Goal: Transaction & Acquisition: Purchase product/service

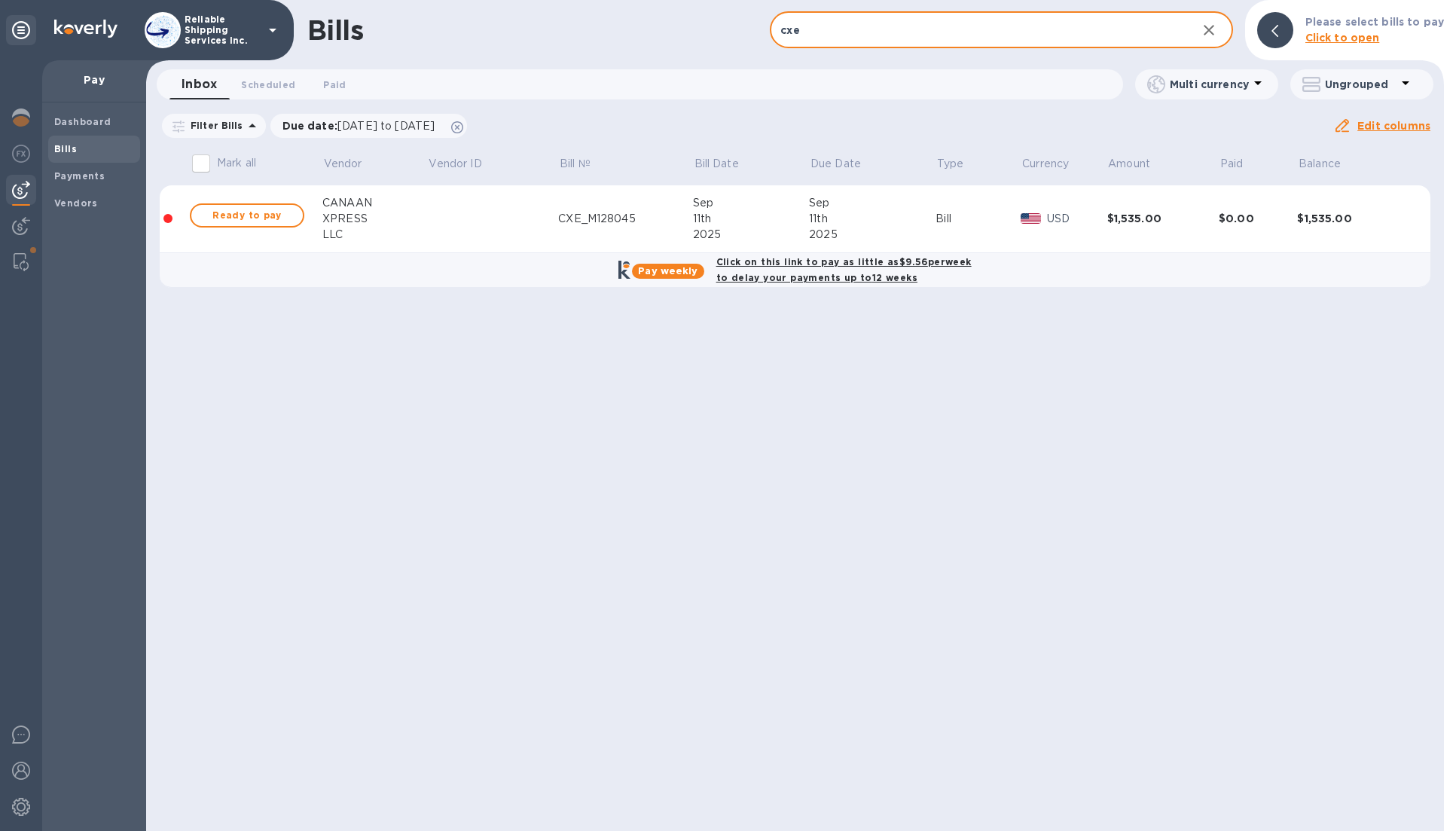
click at [890, 42] on input "cxe" at bounding box center [977, 30] width 414 height 37
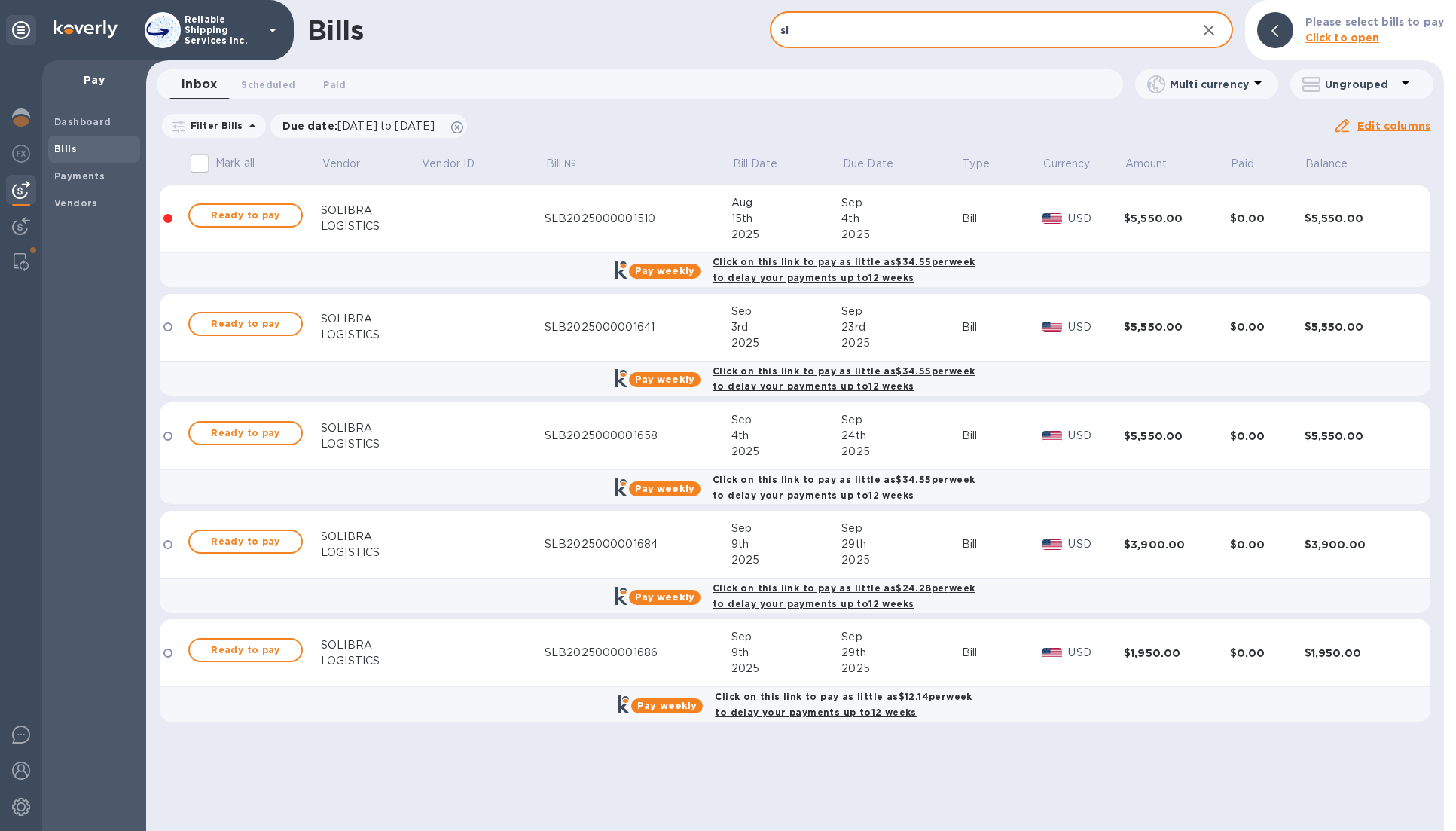
type input "s"
type input "solibra"
click at [261, 214] on span "Ready to pay" at bounding box center [245, 215] width 87 height 18
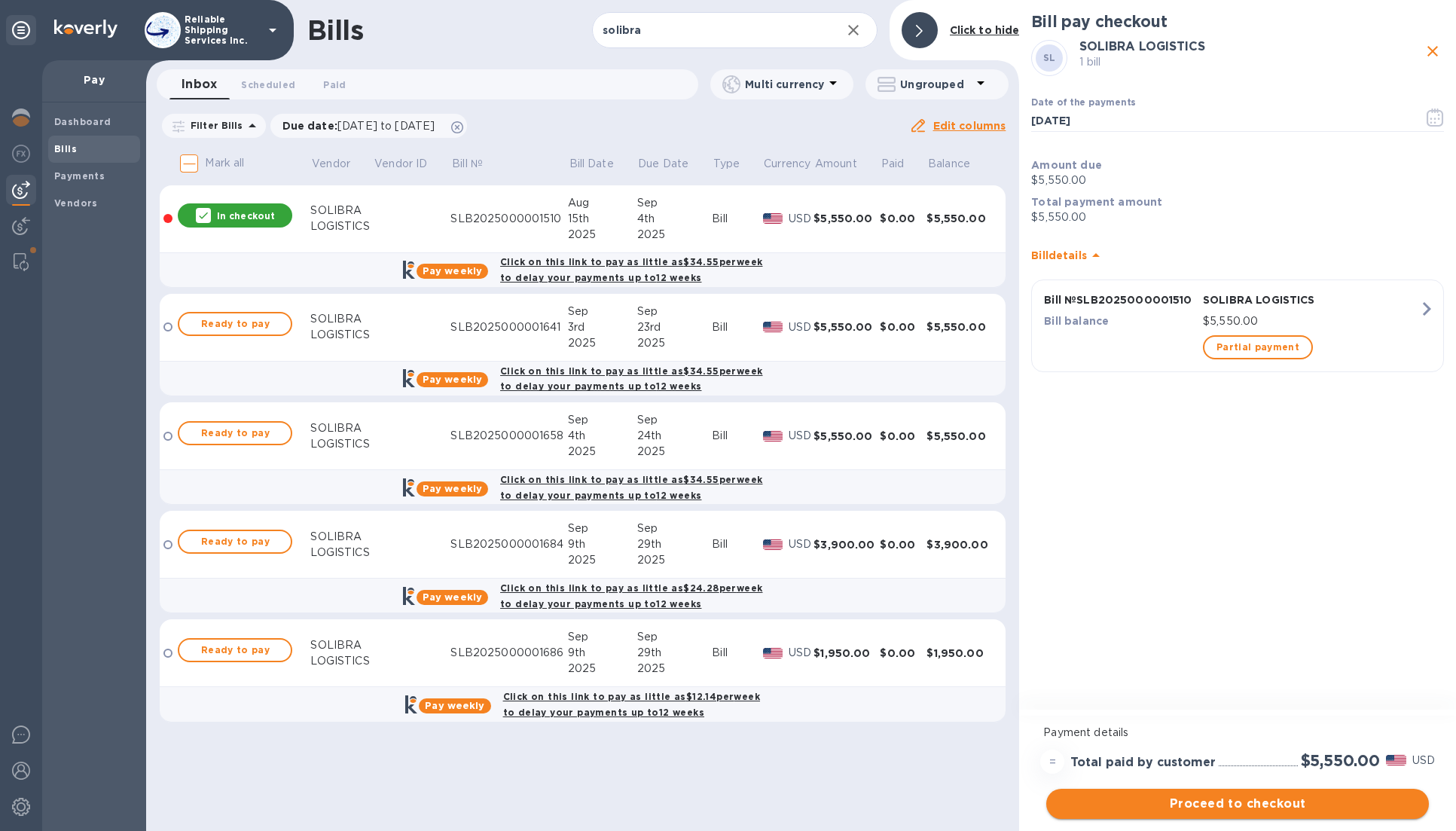
click at [1346, 801] on span "Proceed to checkout" at bounding box center [1238, 804] width 358 height 18
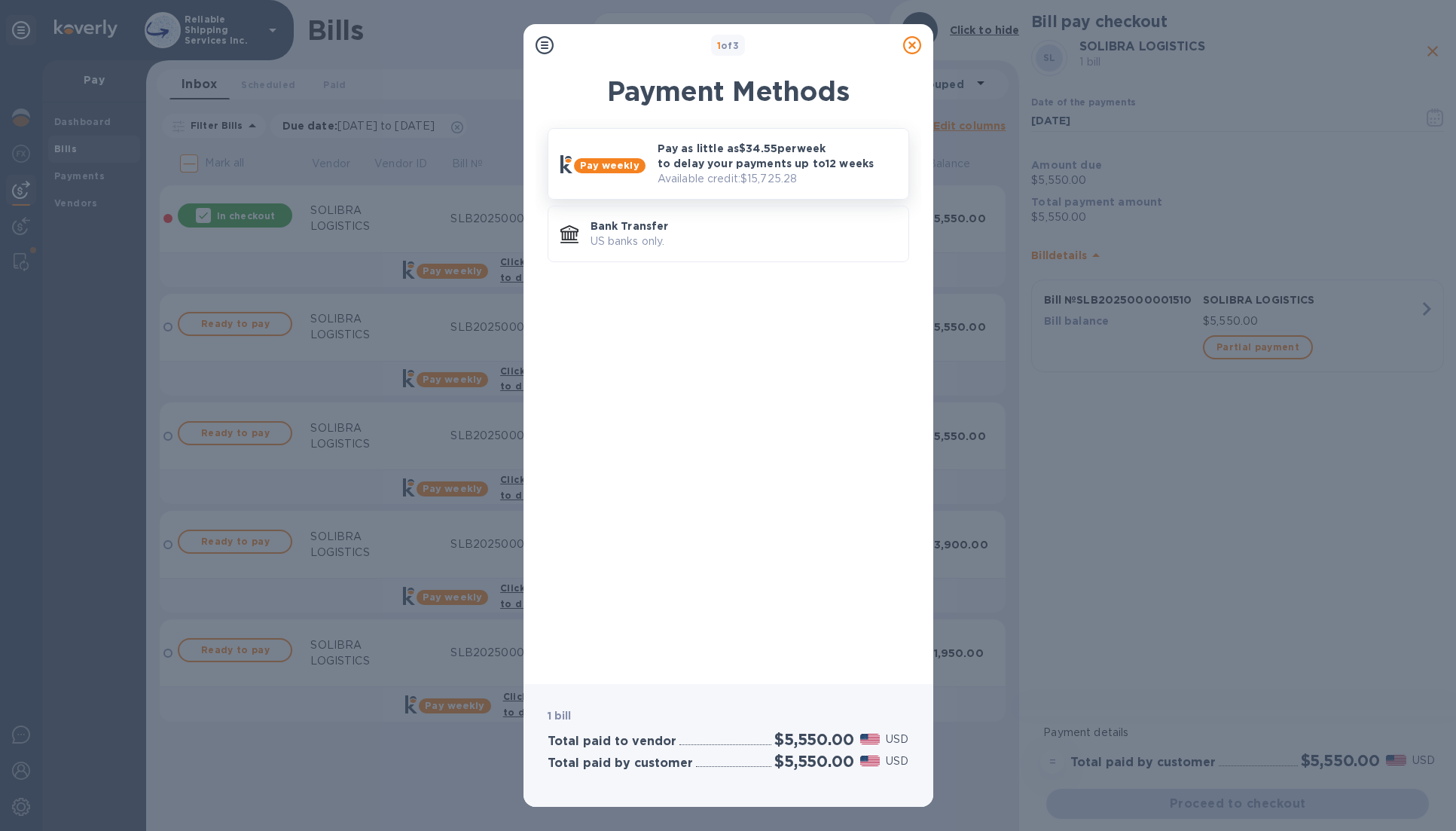
click at [782, 155] on p "Pay as little as $34.55 per week to delay your payments up to 12 weeks" at bounding box center [777, 156] width 239 height 30
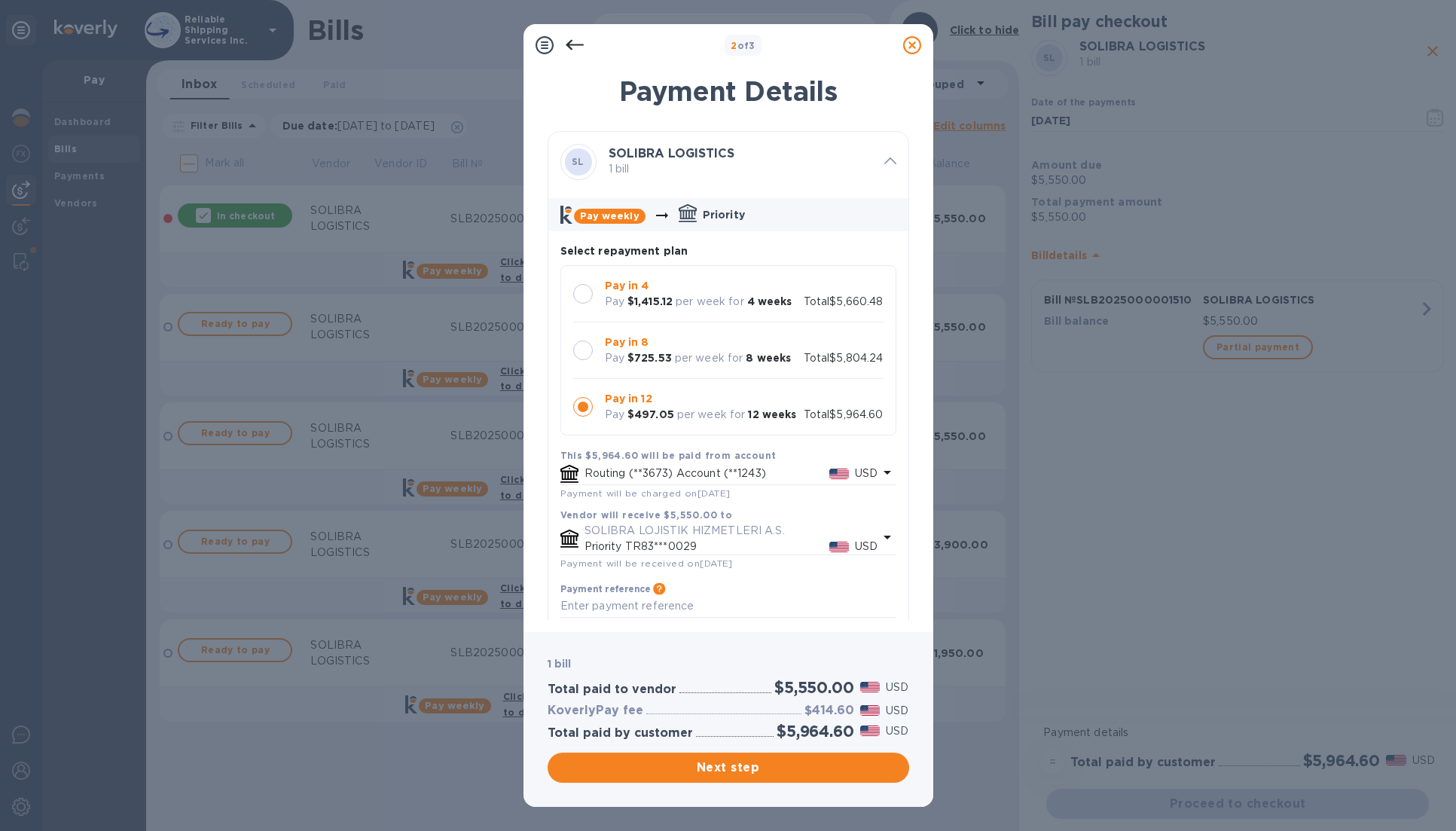
click at [582, 347] on div at bounding box center [583, 350] width 19 height 19
click at [725, 773] on span "Next step" at bounding box center [729, 767] width 338 height 18
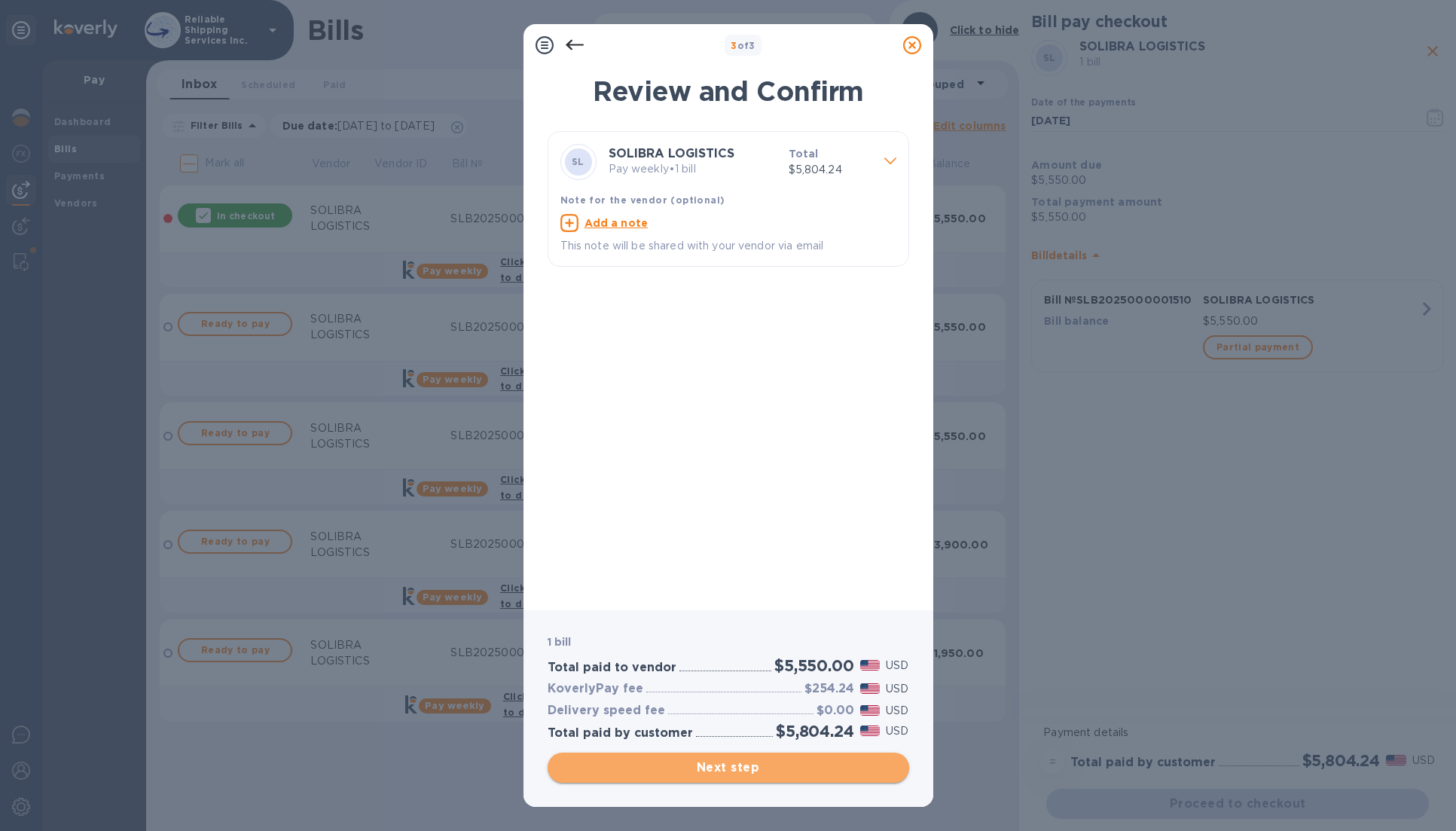
click at [730, 773] on span "Next step" at bounding box center [729, 767] width 338 height 18
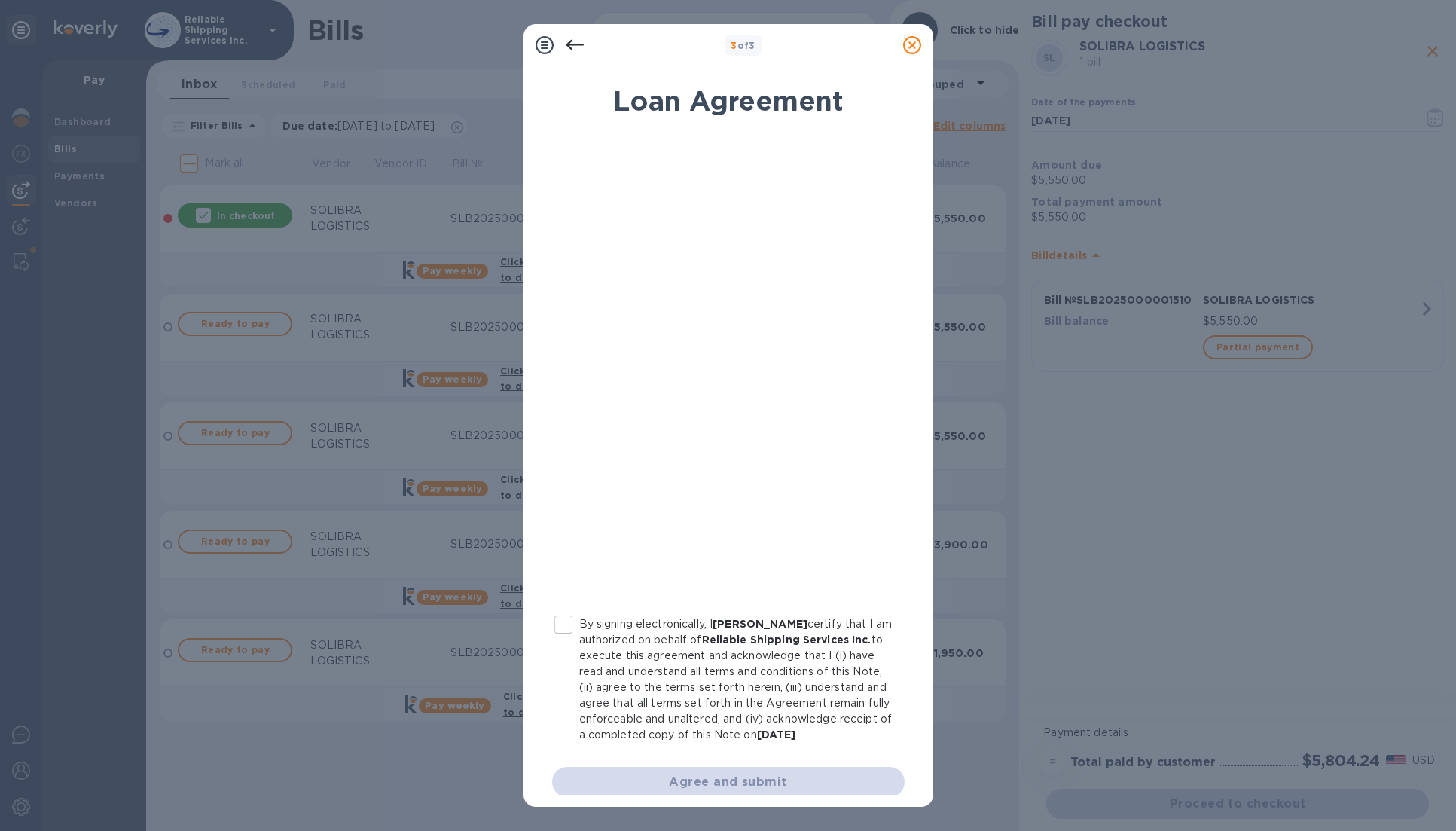
click at [571, 628] on input "By signing electronically, I [PERSON_NAME] certify that I am authorized on beha…" at bounding box center [564, 625] width 32 height 32
checkbox input "true"
click at [689, 786] on button "Agree and submit" at bounding box center [728, 782] width 353 height 30
